Goal: Task Accomplishment & Management: Manage account settings

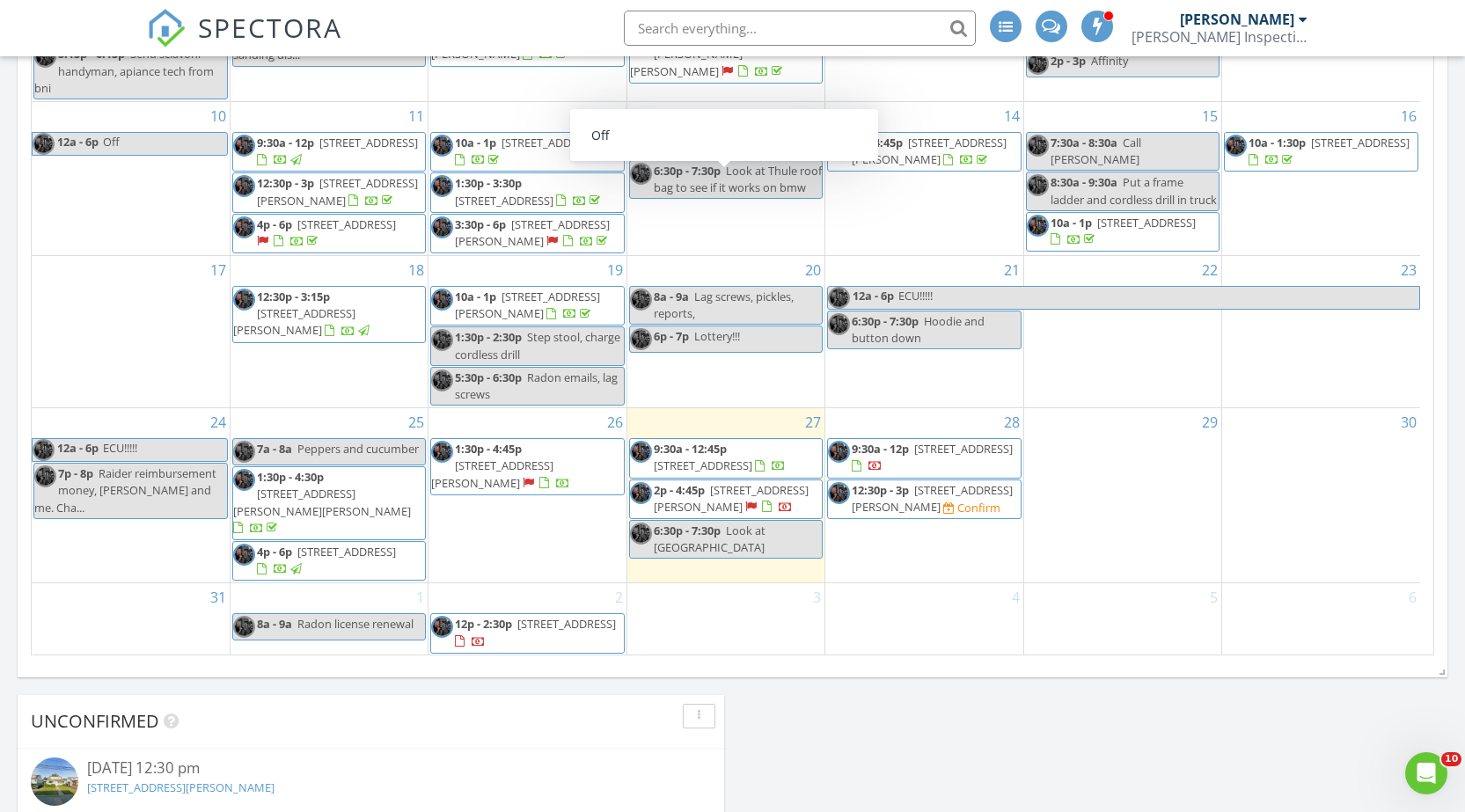
scroll to position [339, 0]
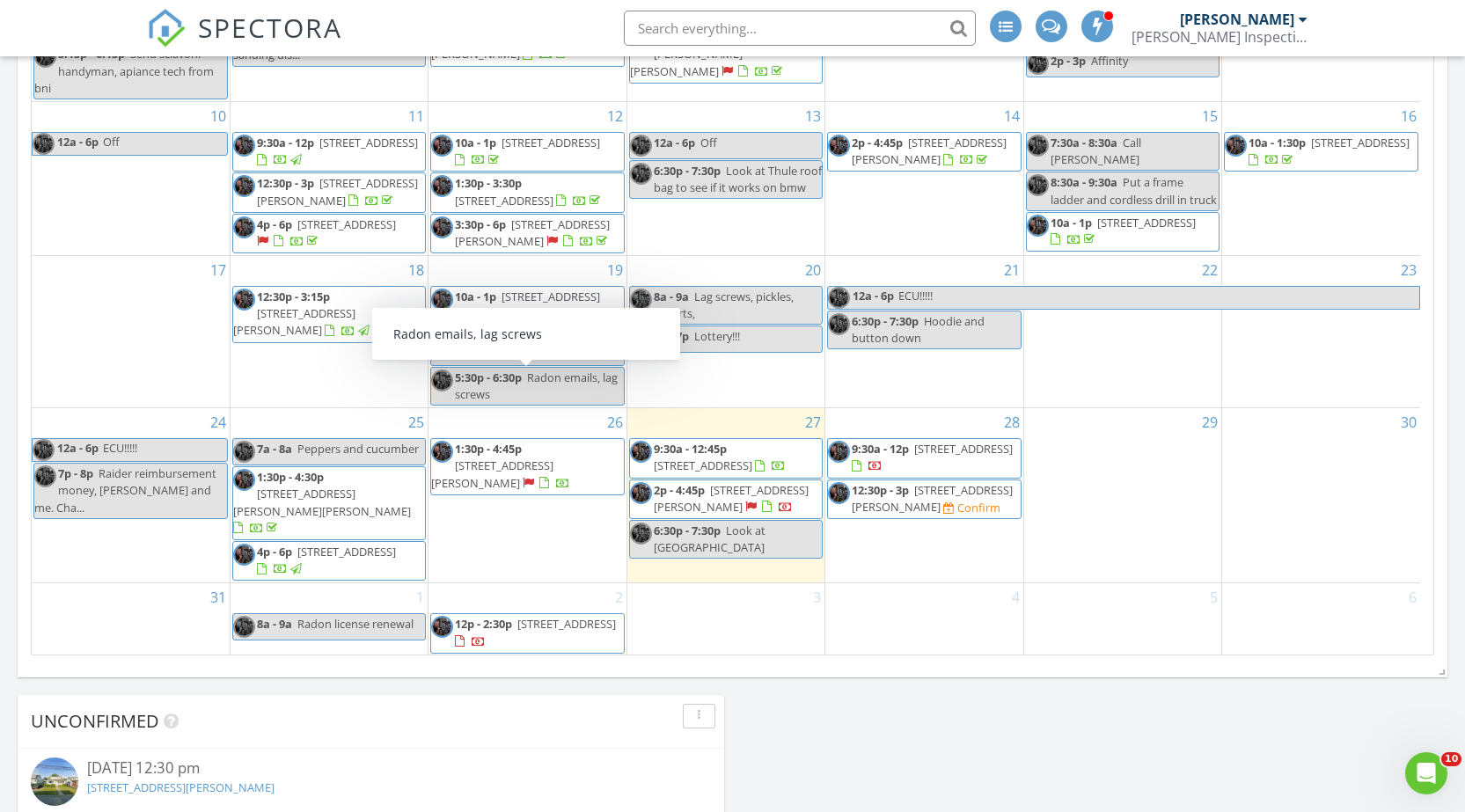
drag, startPoint x: 348, startPoint y: 301, endPoint x: 356, endPoint y: 296, distance: 9.4
click at [356, 305] on span "691 Inman Ave, Woodbridge Township 07067" at bounding box center [295, 322] width 122 height 33
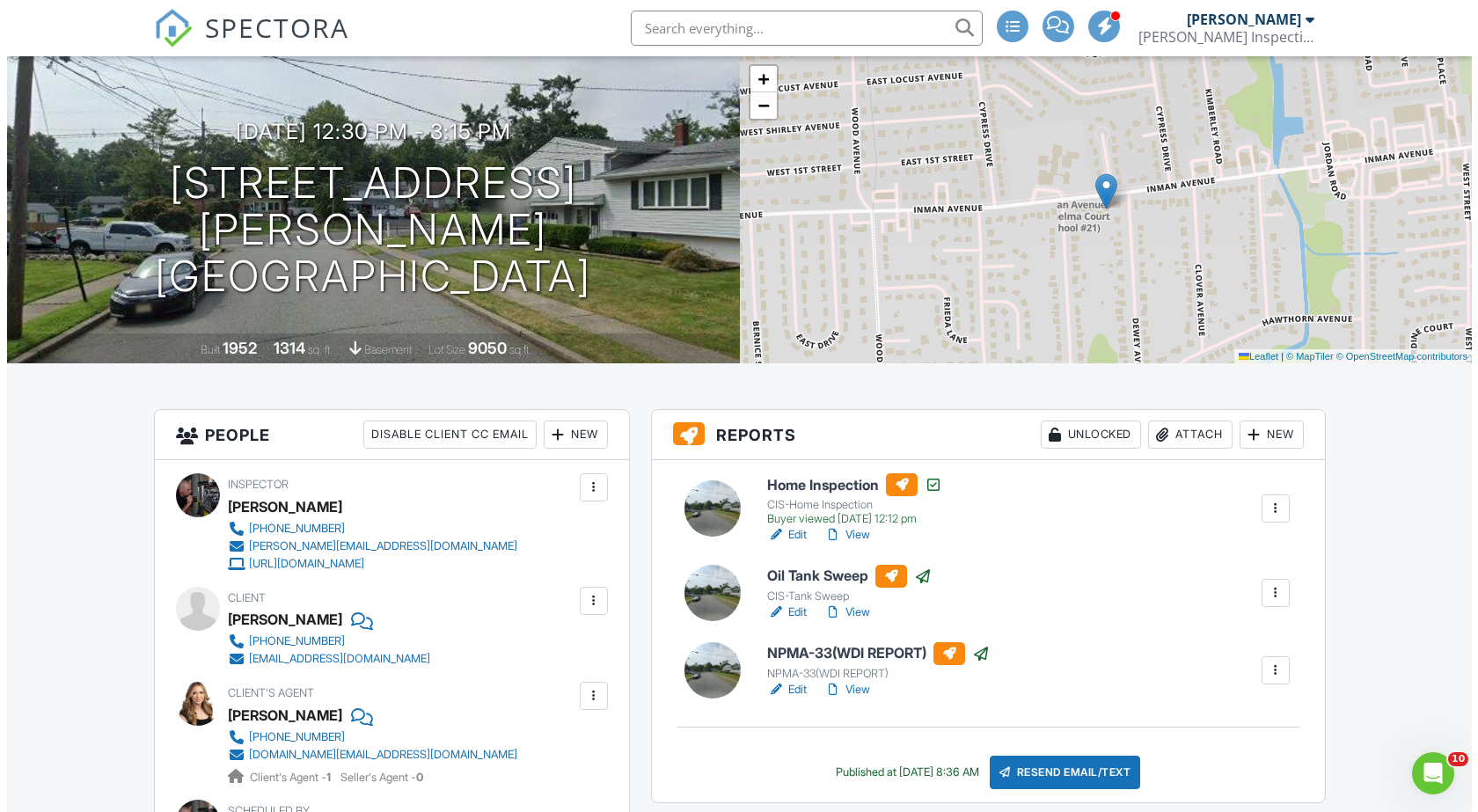
scroll to position [88, 0]
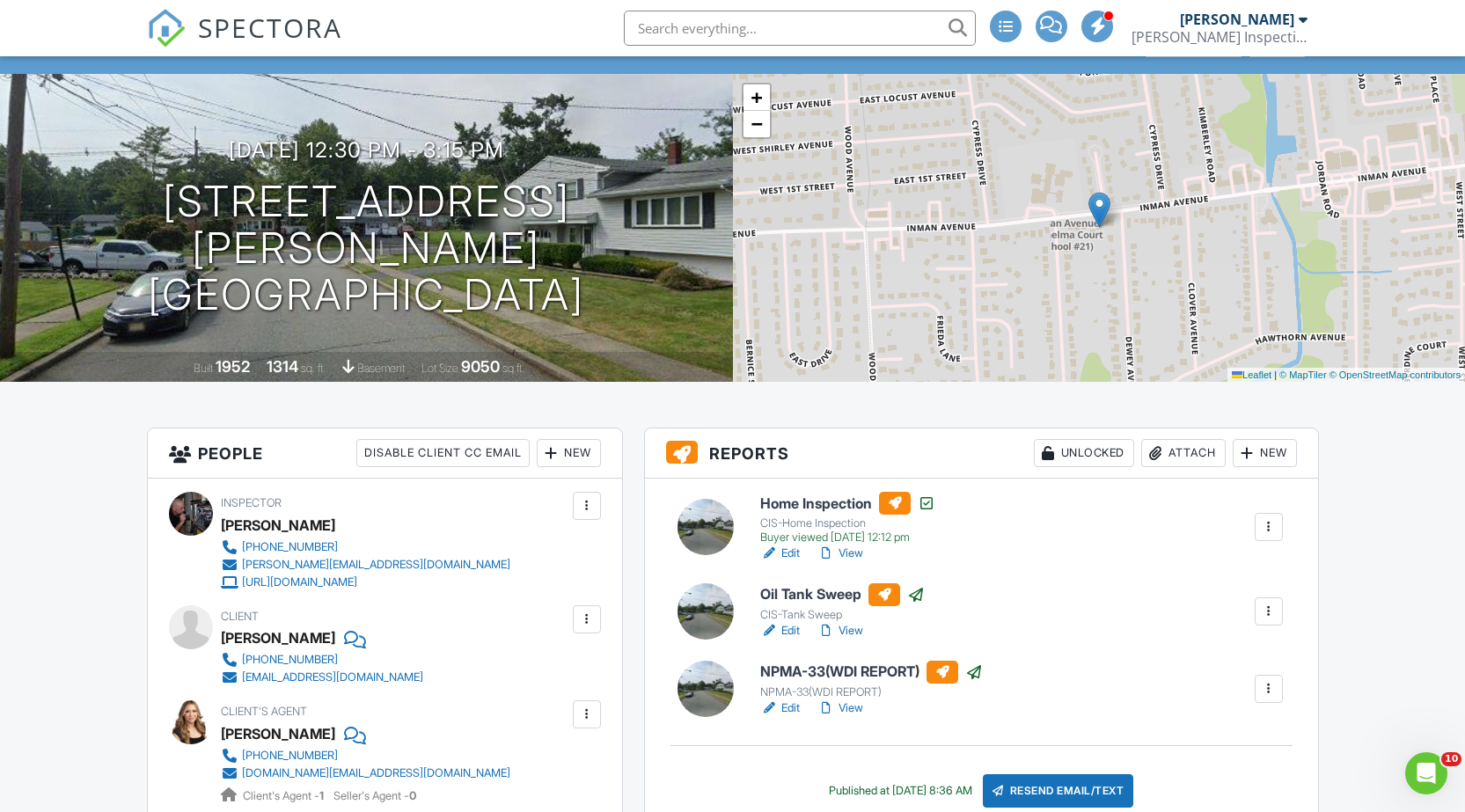
click at [1175, 455] on div "Attach" at bounding box center [1182, 453] width 84 height 28
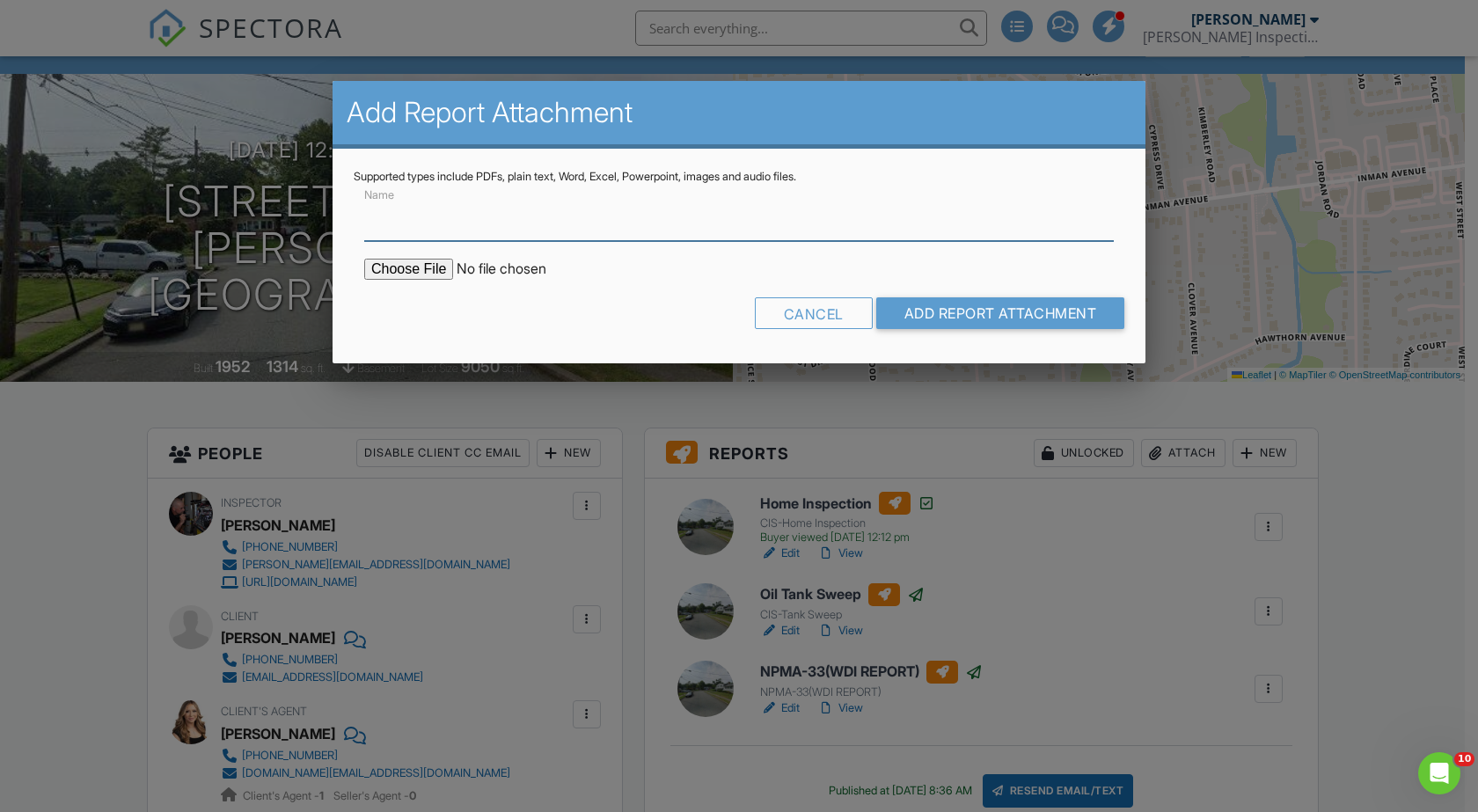
click at [444, 227] on input "Name" at bounding box center [739, 219] width 749 height 43
type input "Radon Test Results"
click at [424, 263] on input "file" at bounding box center [514, 269] width 299 height 21
type input "C:\fakepath\691 INMAN AVE - 08-27-2025-000000Dup.pdf"
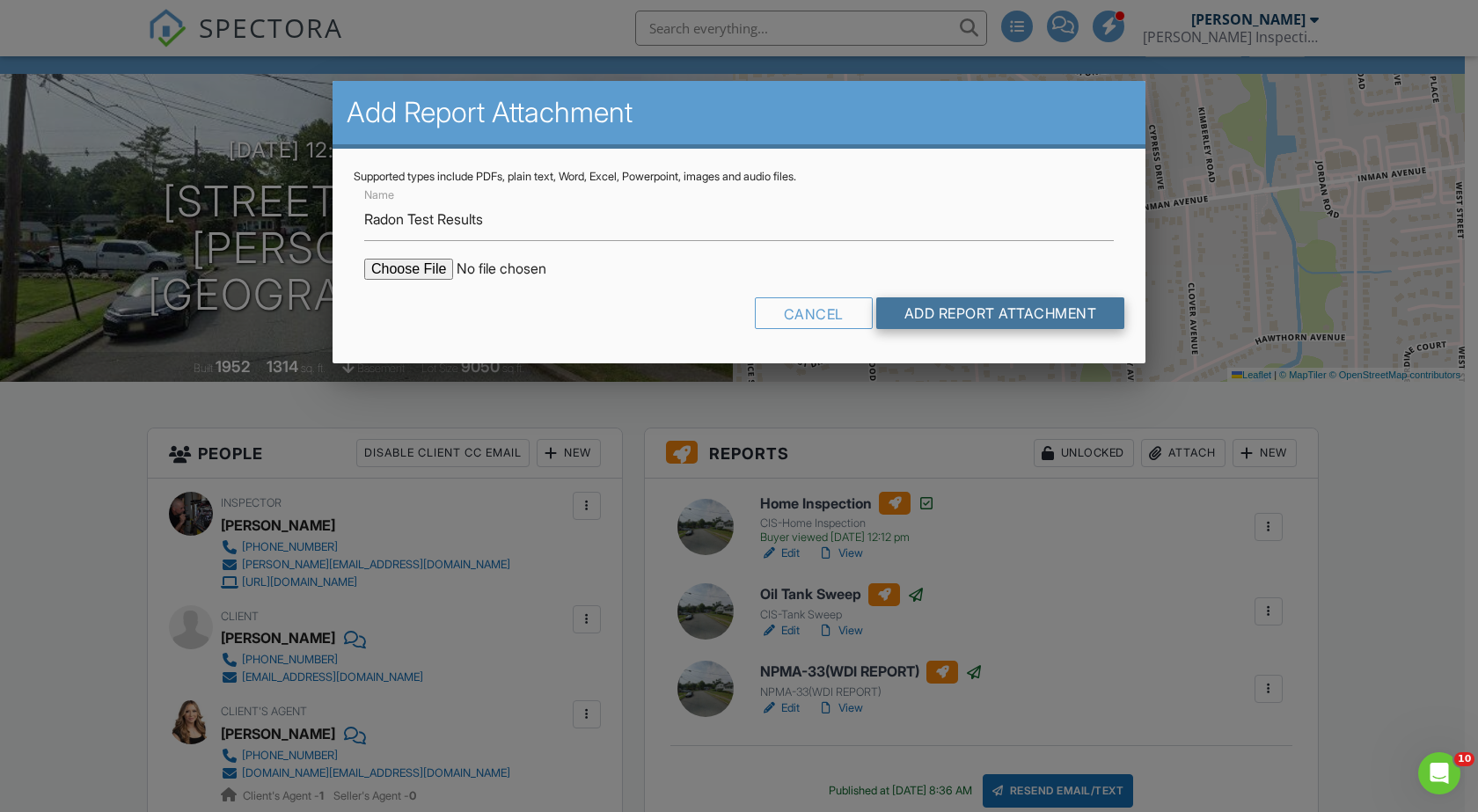
click at [992, 305] on input "Add Report Attachment" at bounding box center [1000, 313] width 249 height 32
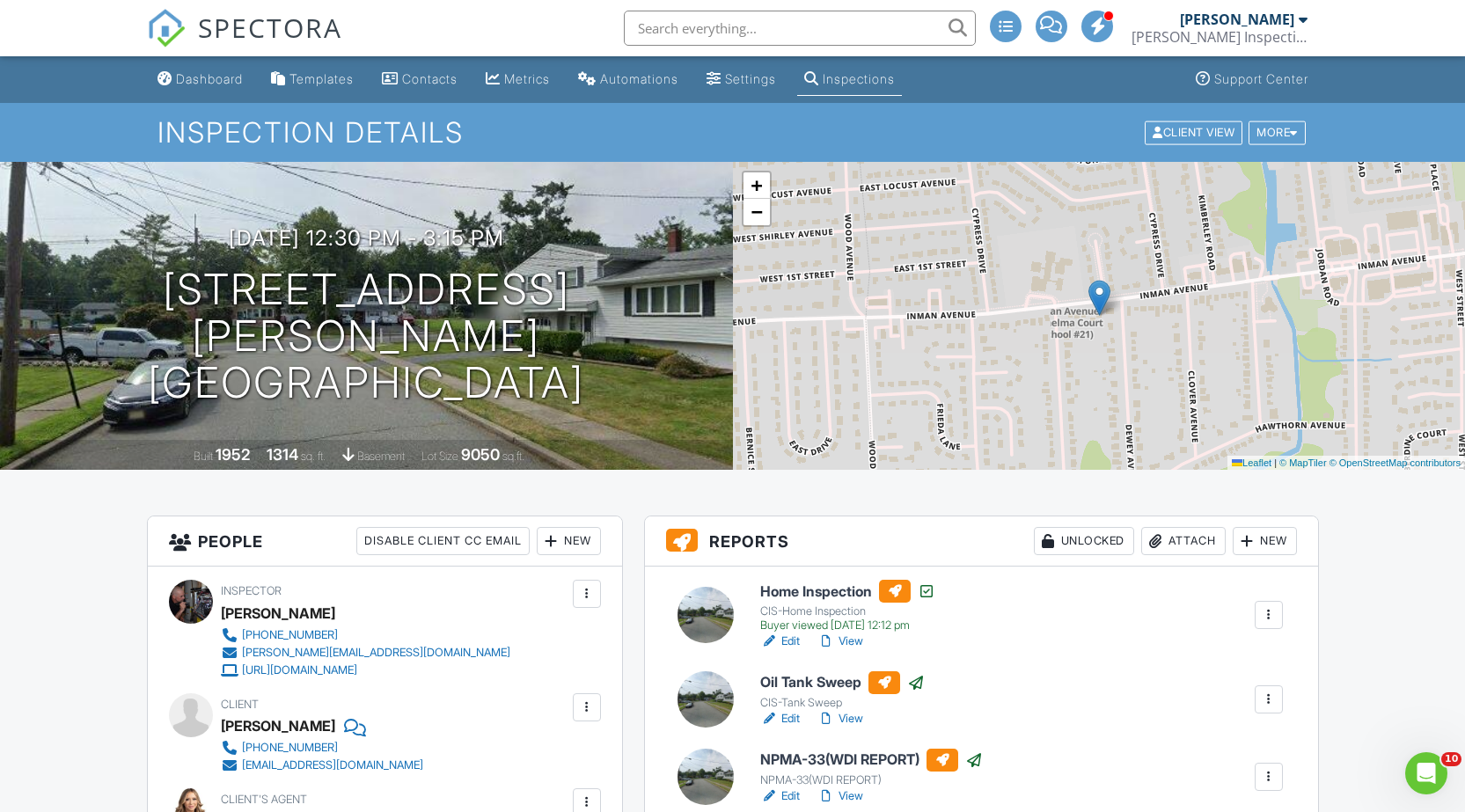
click at [220, 75] on div "Dashboard" at bounding box center [209, 78] width 67 height 15
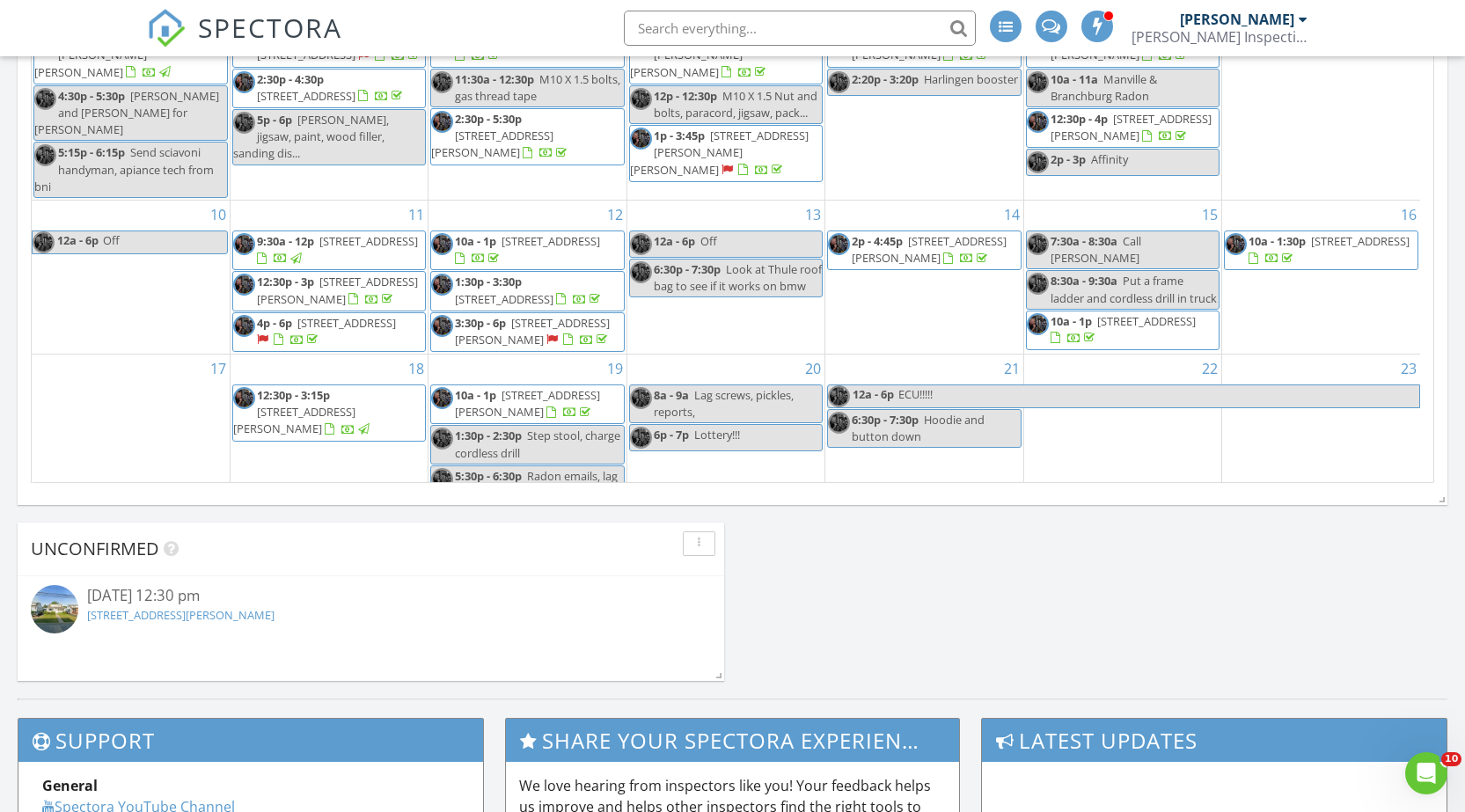
click at [549, 420] on span "6 Hickory Hill Dr , Ewing Township 08638" at bounding box center [527, 403] width 145 height 33
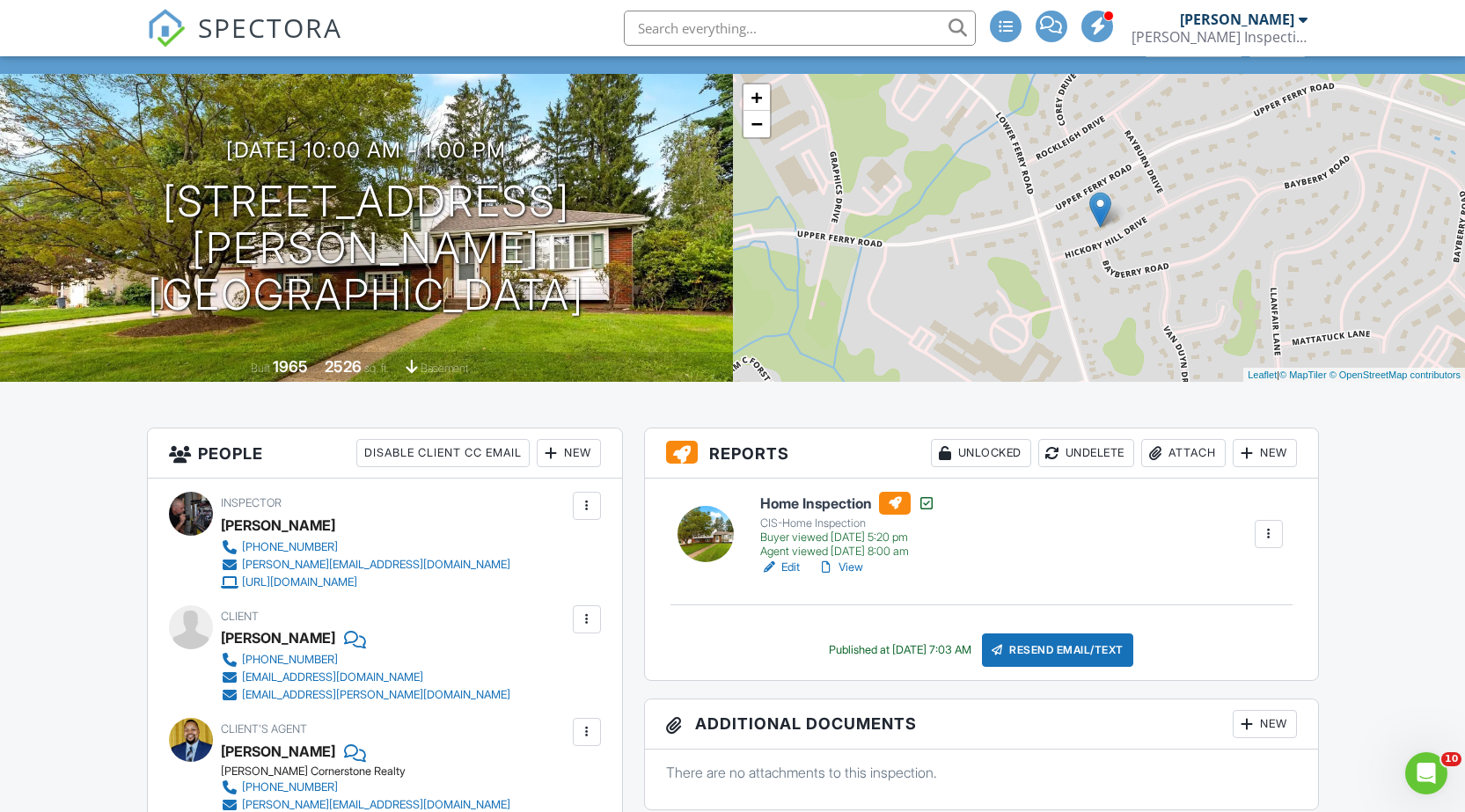
click at [1189, 451] on div "Attach" at bounding box center [1182, 453] width 84 height 28
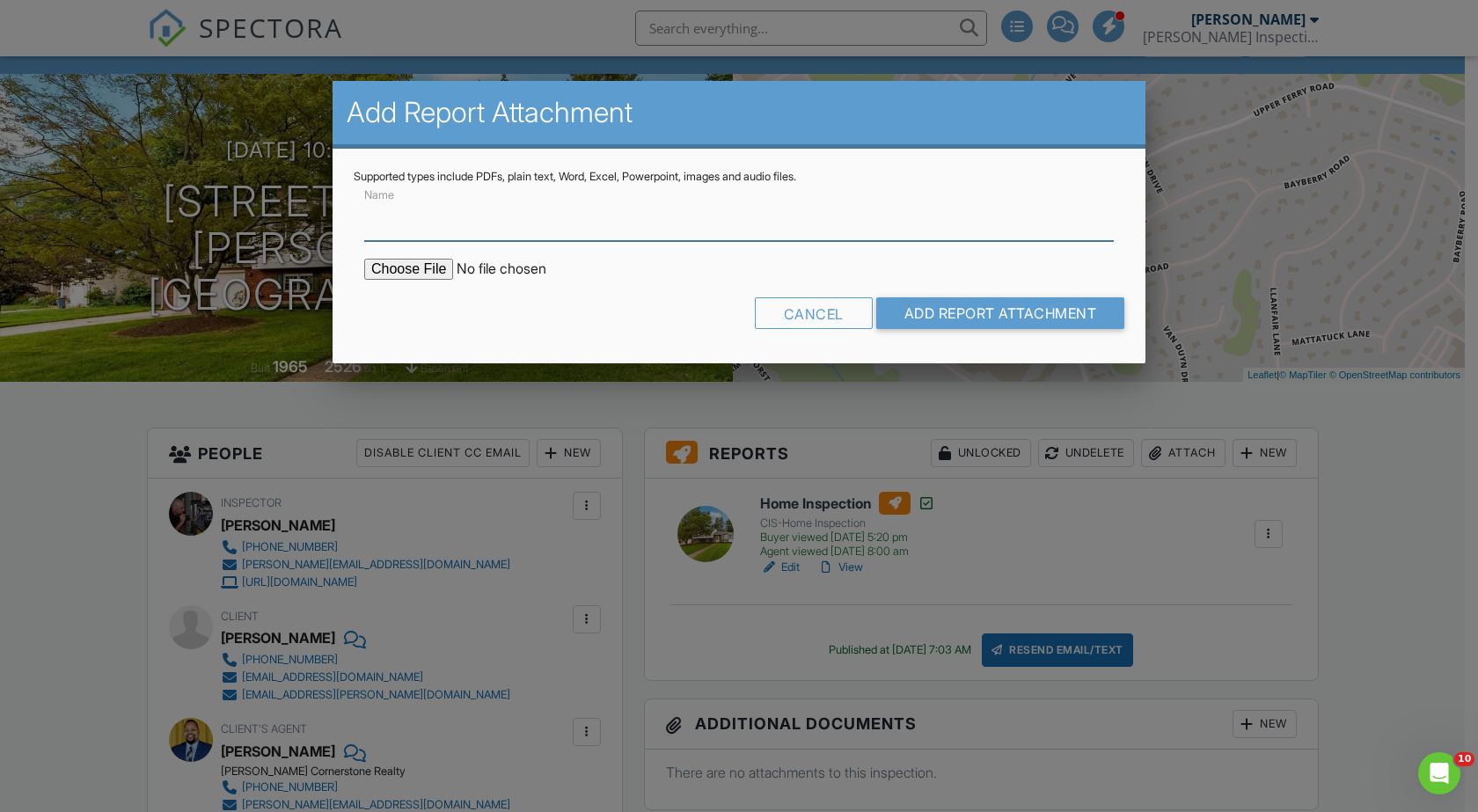
click at [454, 223] on input "Name" at bounding box center [739, 219] width 749 height 43
type input "Radon Test Results"
click at [431, 262] on input "file" at bounding box center [514, 269] width 299 height 21
type input "C:\fakepath\6 HICKORY HILL DR - 08-27-2025-000000Dup.pdf"
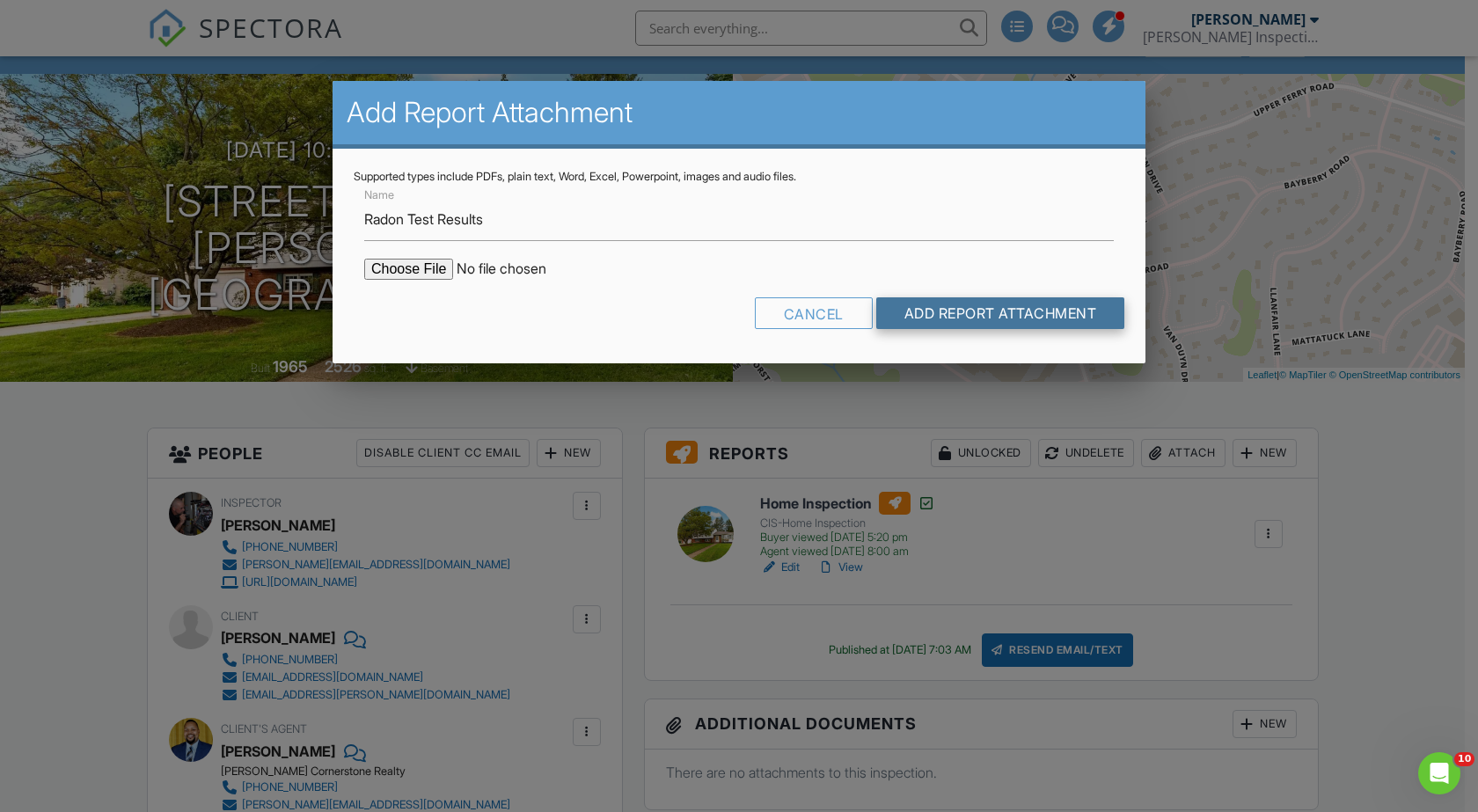
click at [932, 302] on input "Add Report Attachment" at bounding box center [1000, 313] width 249 height 32
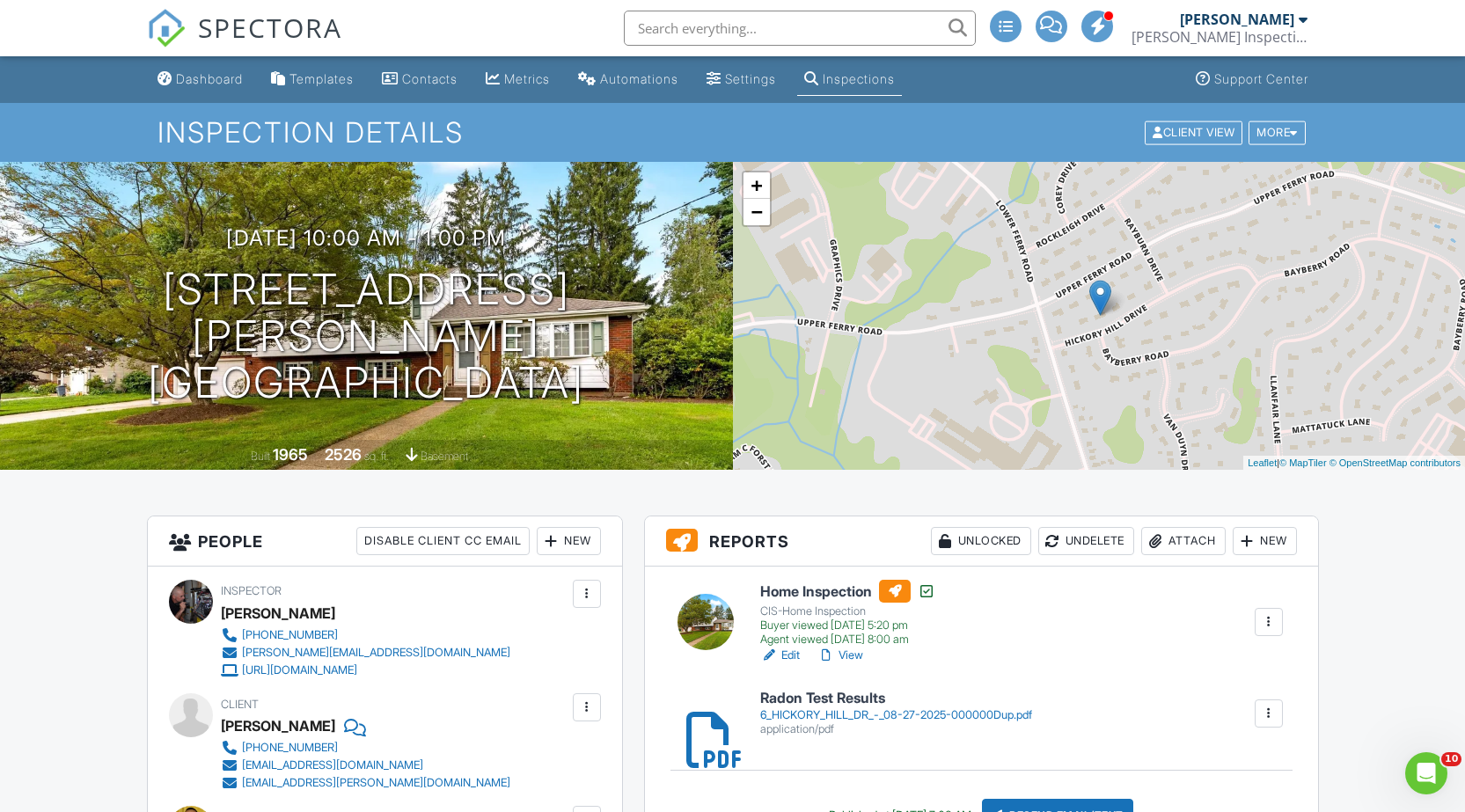
drag, startPoint x: 228, startPoint y: 89, endPoint x: 181, endPoint y: 40, distance: 67.9
click at [228, 89] on link "Dashboard" at bounding box center [200, 79] width 100 height 33
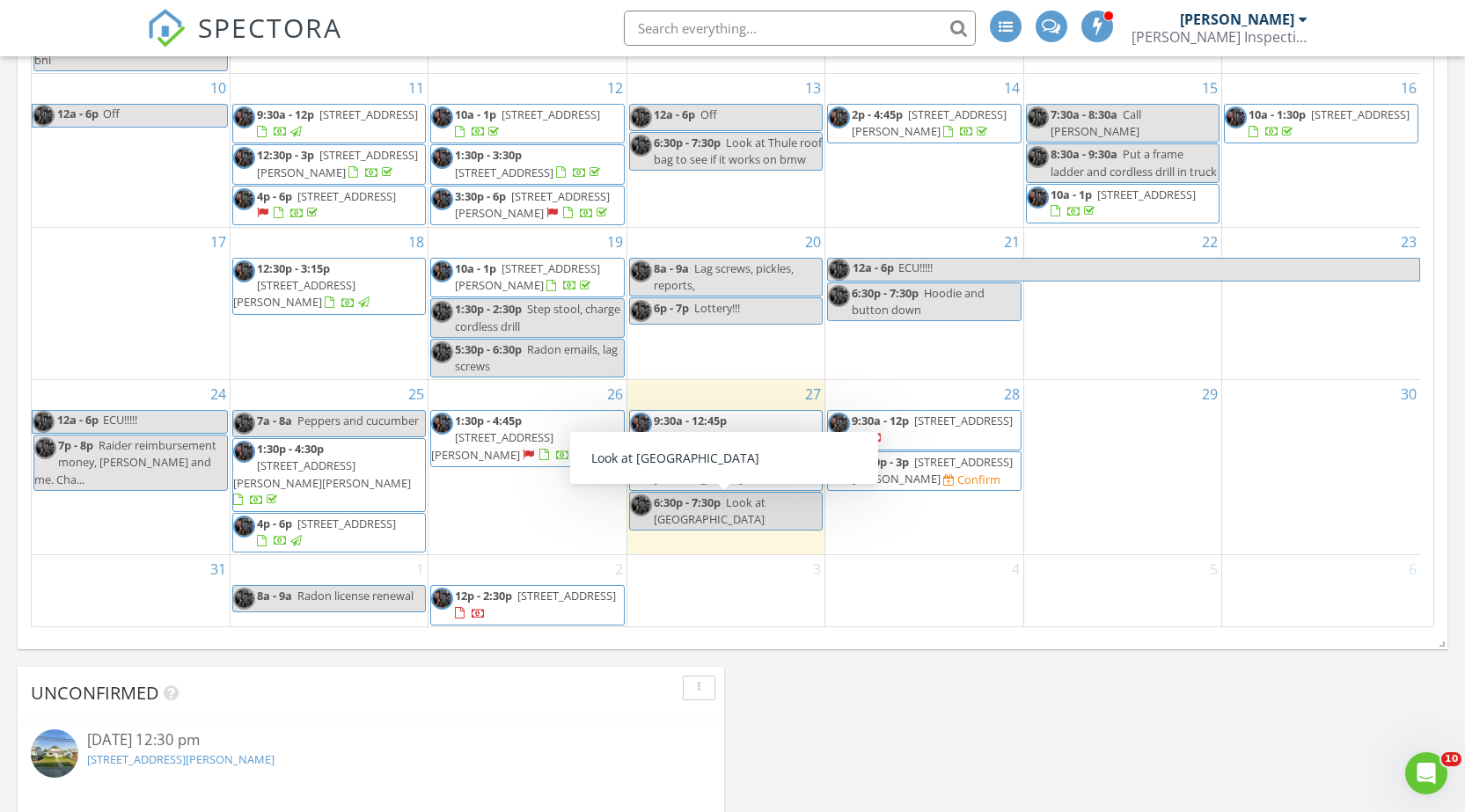
scroll to position [1232, 0]
